Goal: Task Accomplishment & Management: Manage account settings

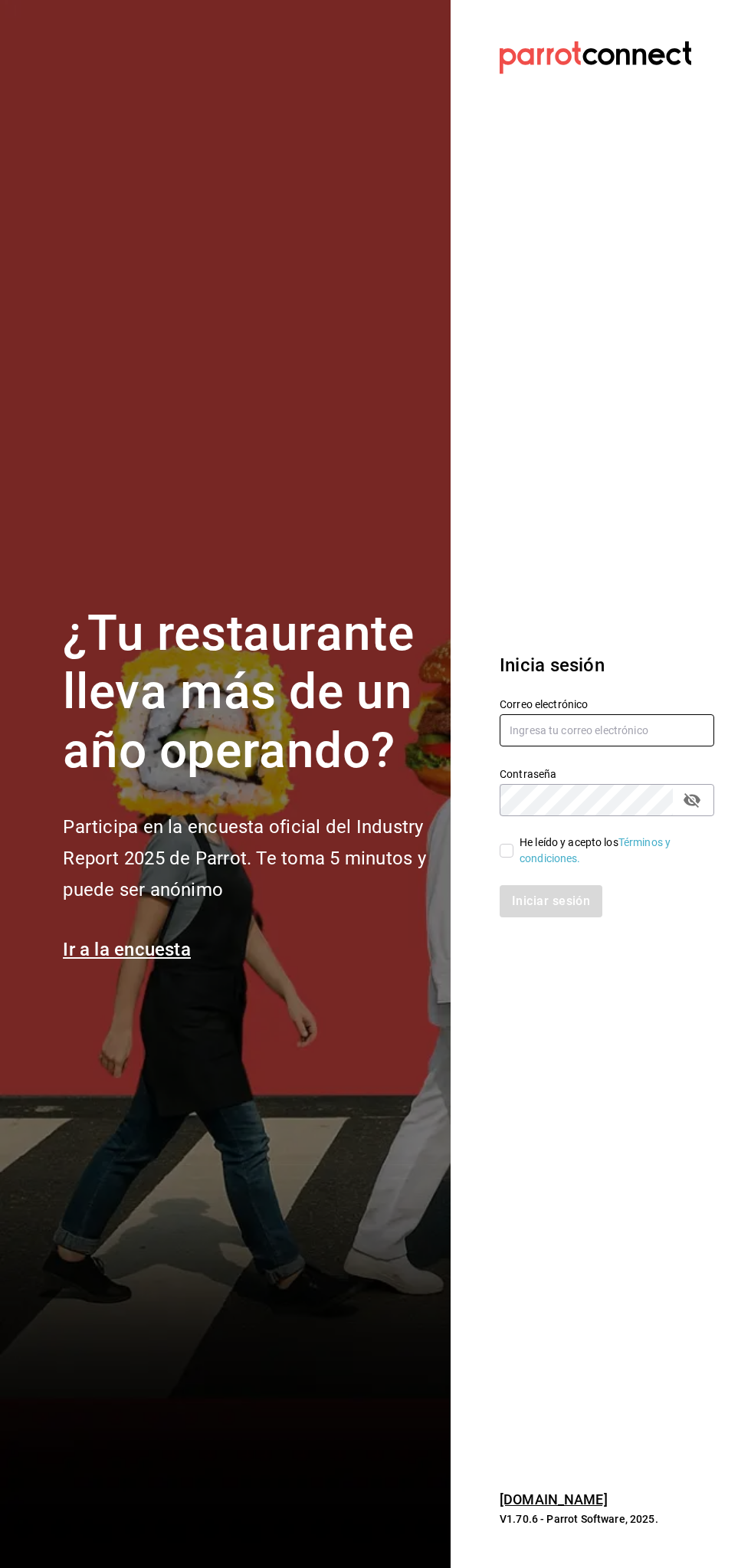
click at [628, 730] on input "text" at bounding box center [607, 730] width 215 height 32
type input "[EMAIL_ADDRESS][DOMAIN_NAME]"
click at [512, 848] on input "He leído y acepto los Términos y condiciones." at bounding box center [506, 850] width 14 height 14
checkbox input "true"
click at [538, 907] on button "Iniciar sesión" at bounding box center [551, 901] width 104 height 32
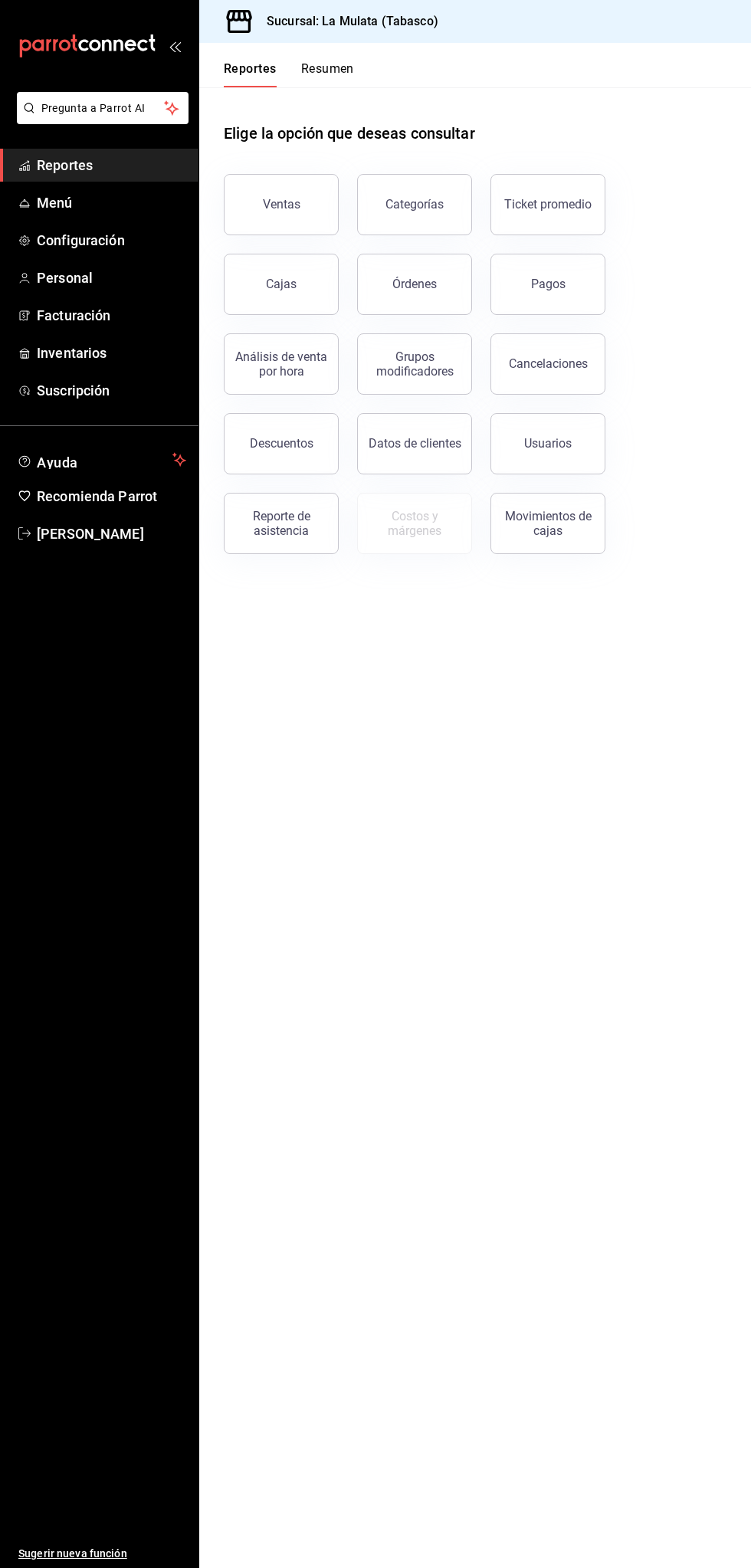
click at [334, 83] on button "Resumen" at bounding box center [328, 74] width 53 height 26
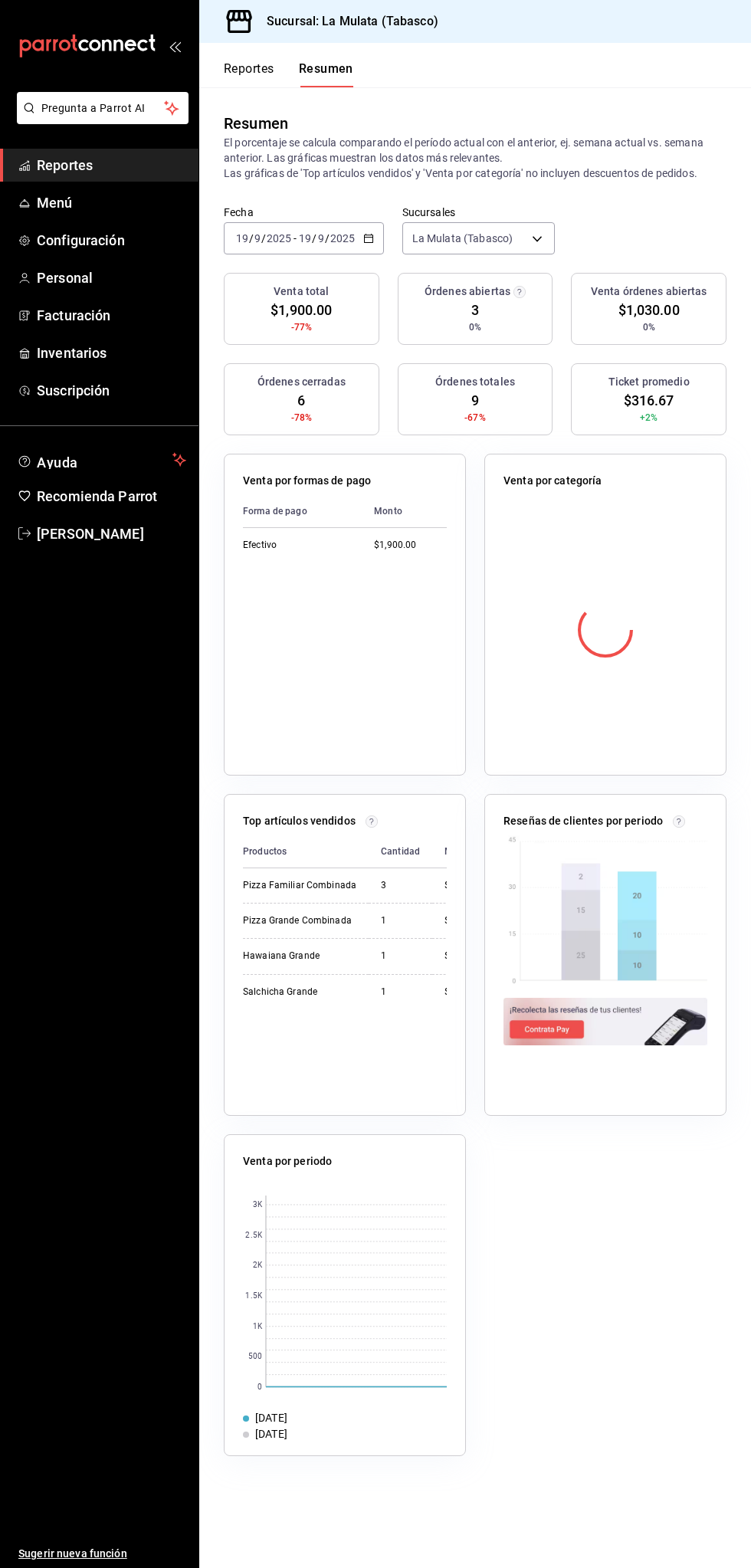
click at [426, 1104] on div "Top artículos vendidos Productos Cantidad Monto Pizza Familiar Combinada 3 $1,0…" at bounding box center [344, 954] width 243 height 322
